Goal: Transaction & Acquisition: Purchase product/service

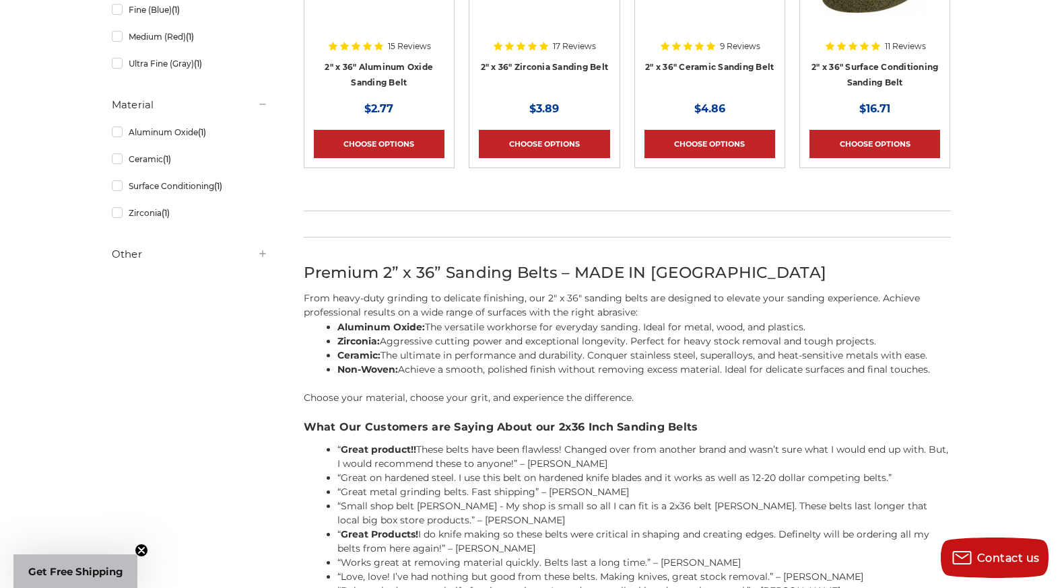
scroll to position [404, 0]
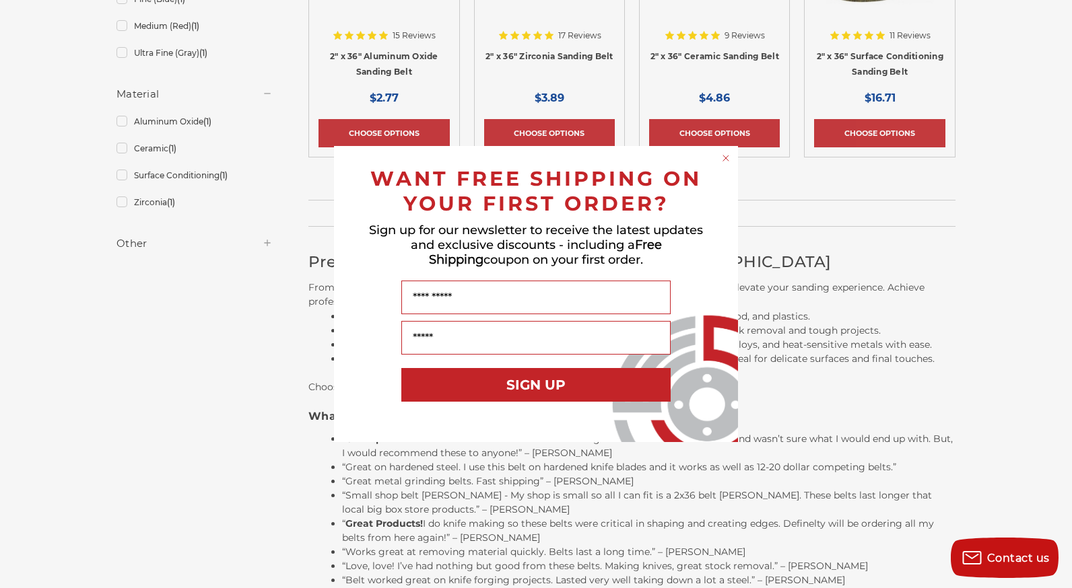
click at [726, 159] on icon "Close dialog" at bounding box center [725, 158] width 5 height 5
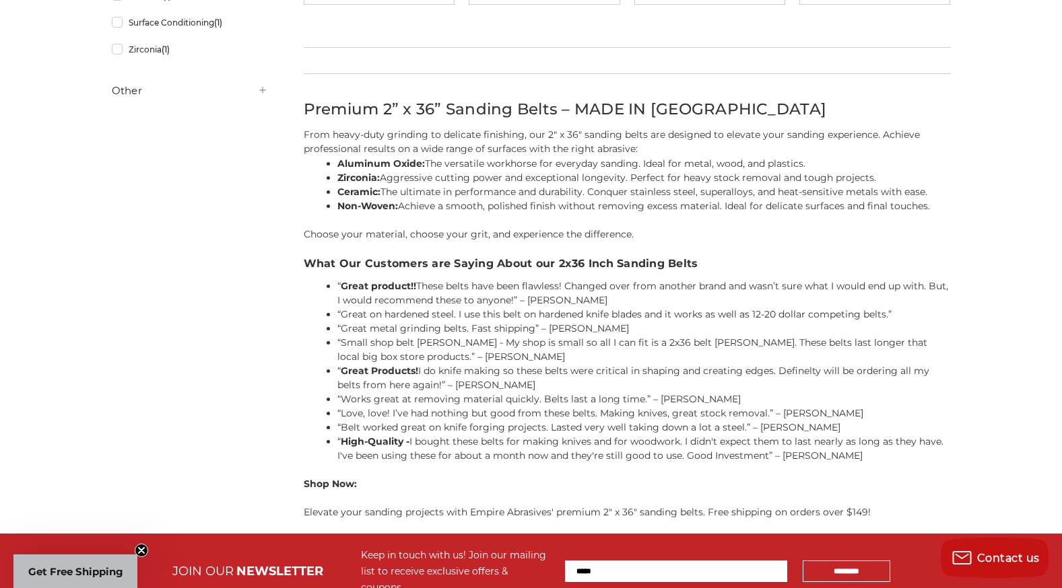
scroll to position [803, 0]
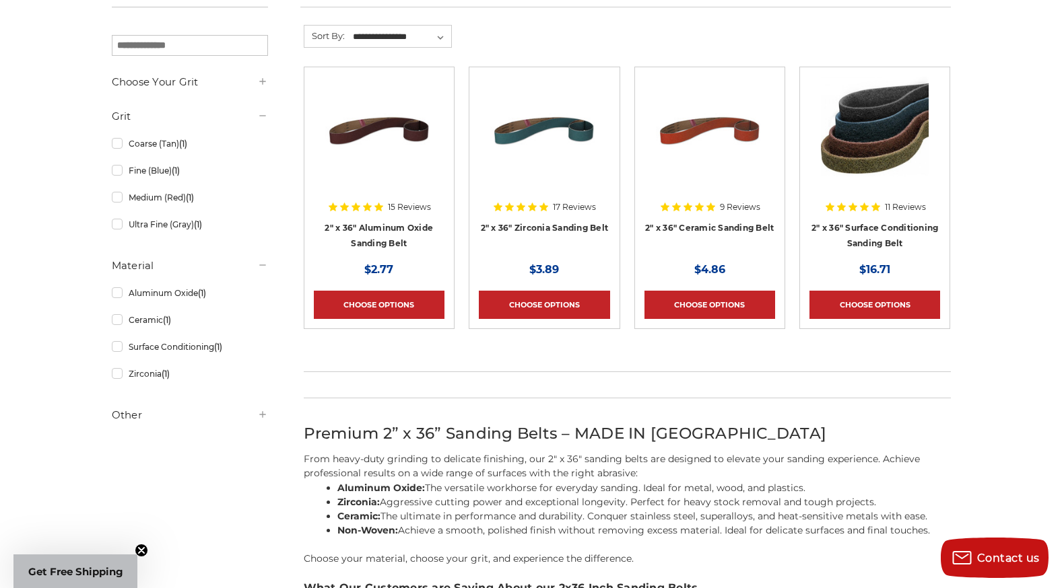
scroll to position [404, 0]
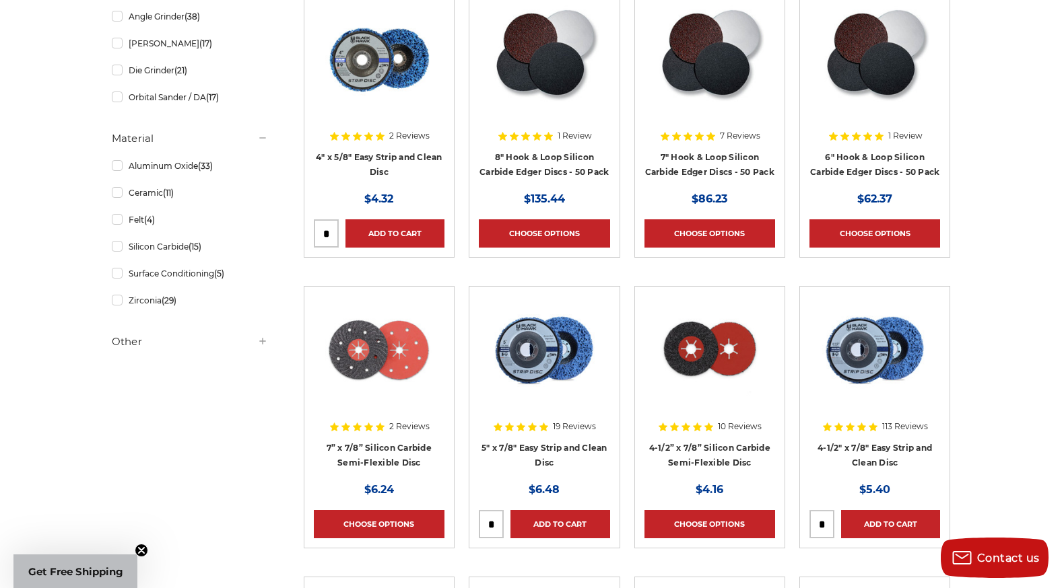
scroll to position [471, 0]
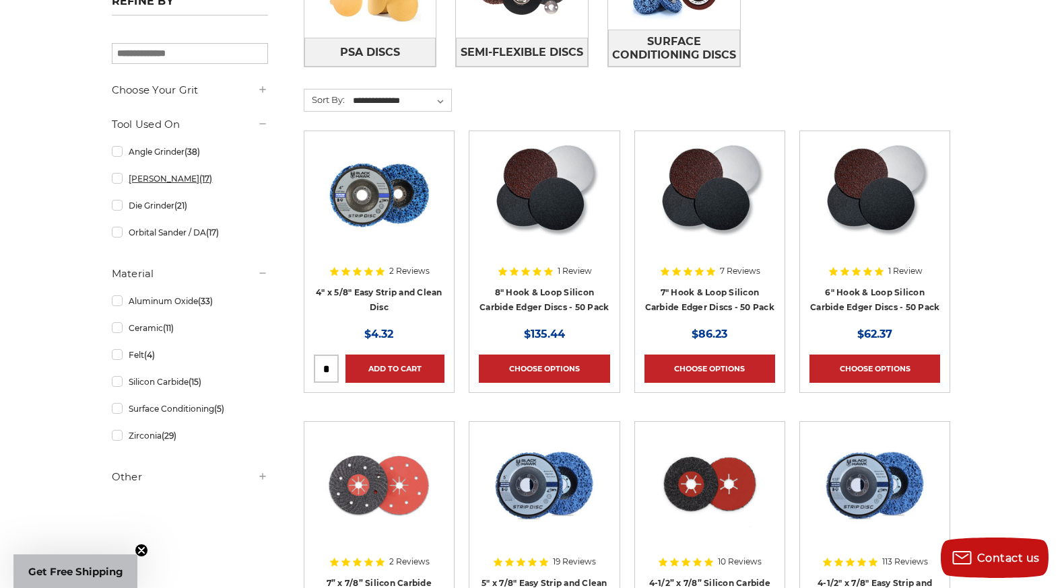
click at [117, 180] on link "Bench Sander (17)" at bounding box center [190, 179] width 156 height 24
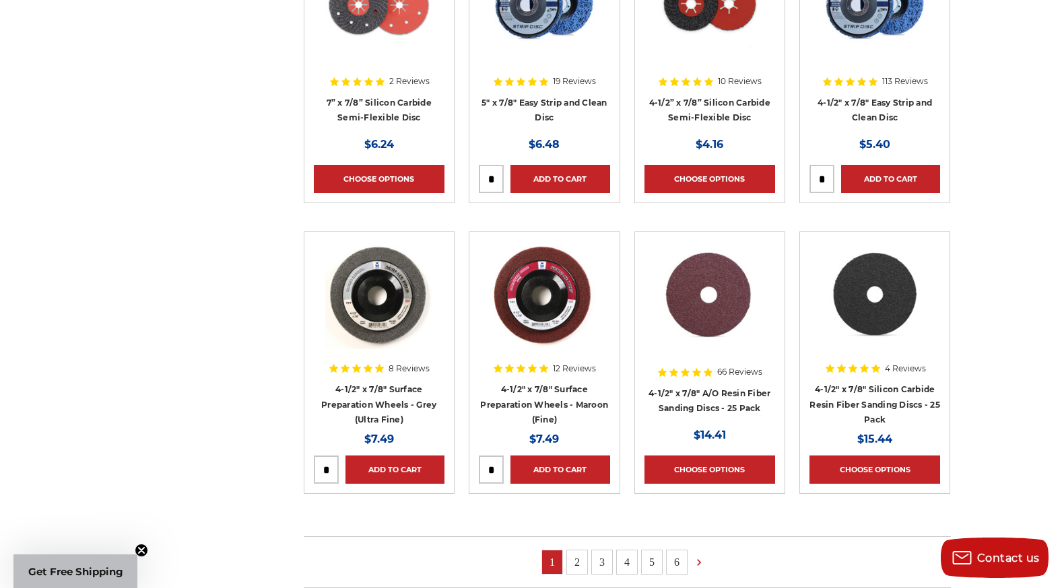
scroll to position [1144, 0]
